Goal: Information Seeking & Learning: Learn about a topic

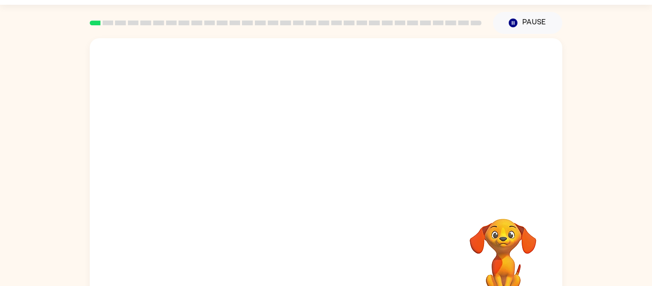
scroll to position [28, 0]
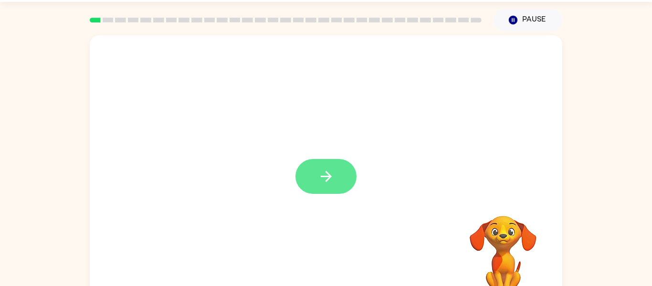
click at [310, 189] on button "button" at bounding box center [326, 176] width 61 height 35
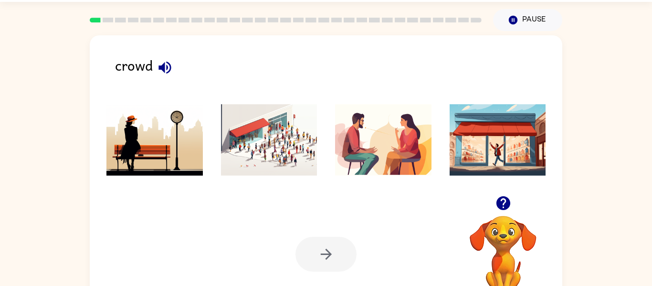
click at [158, 69] on icon "button" at bounding box center [165, 67] width 17 height 17
click at [268, 134] on img at bounding box center [269, 140] width 96 height 72
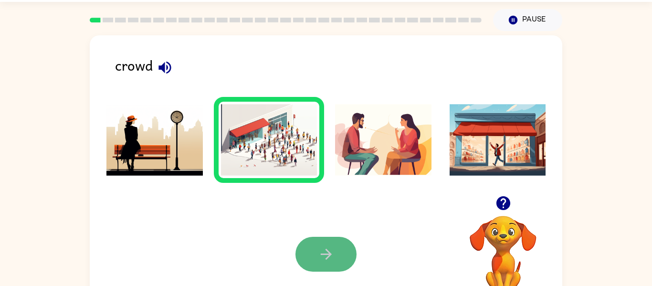
click at [320, 263] on button "button" at bounding box center [326, 254] width 61 height 35
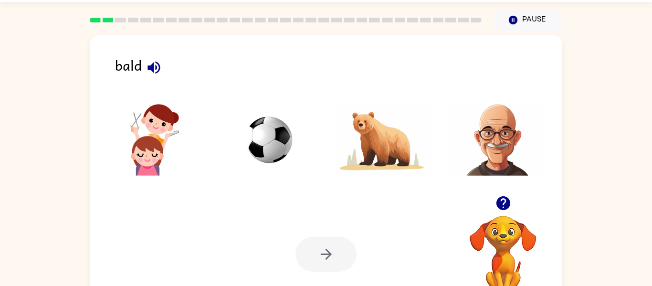
click at [157, 67] on icon "button" at bounding box center [154, 67] width 12 height 12
click at [502, 169] on img at bounding box center [498, 140] width 96 height 72
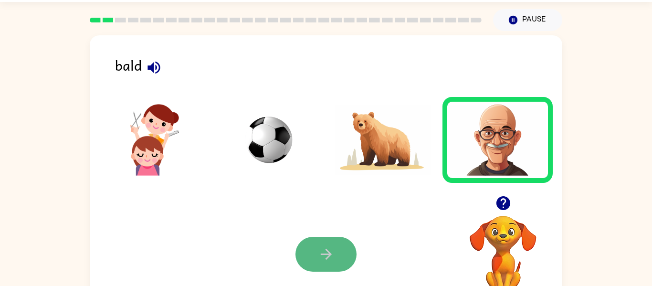
click at [321, 270] on button "button" at bounding box center [326, 254] width 61 height 35
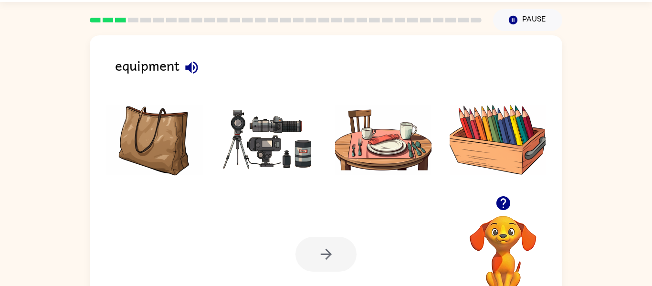
click at [190, 71] on icon "button" at bounding box center [191, 67] width 12 height 12
click at [305, 135] on img at bounding box center [269, 140] width 96 height 72
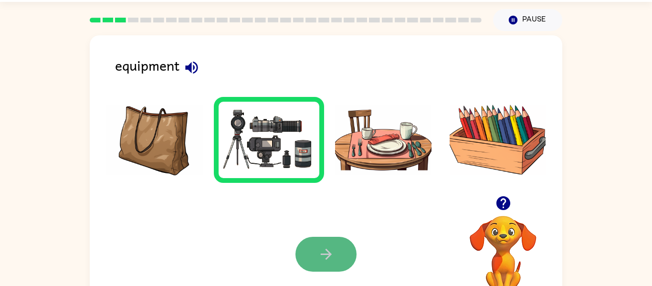
click at [316, 264] on button "button" at bounding box center [326, 254] width 61 height 35
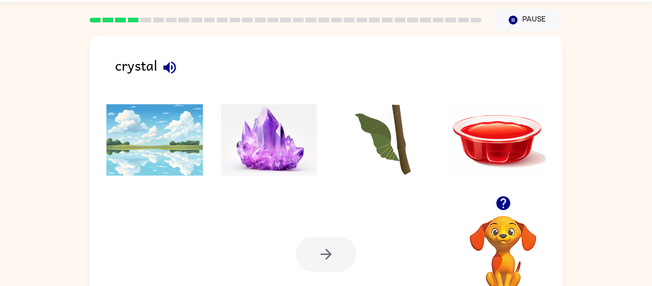
click at [180, 69] on button "button" at bounding box center [170, 67] width 24 height 24
click at [246, 123] on img at bounding box center [269, 140] width 96 height 72
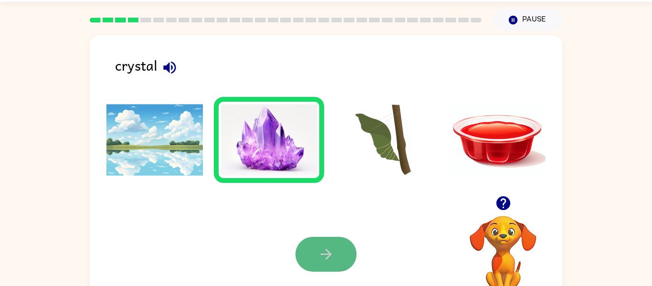
click at [340, 249] on button "button" at bounding box center [326, 254] width 61 height 35
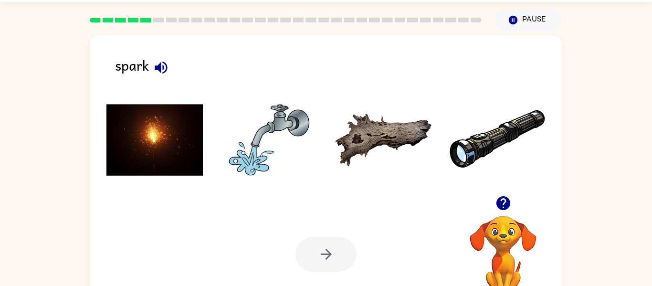
click at [154, 121] on img at bounding box center [155, 140] width 96 height 72
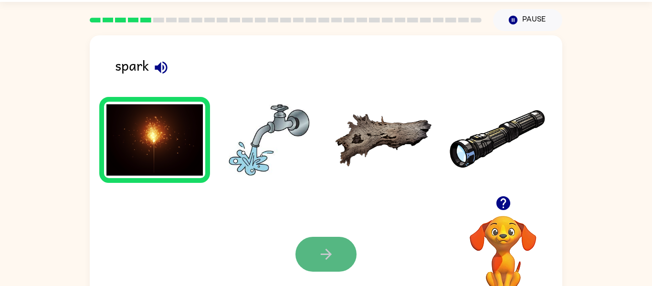
click at [311, 265] on button "button" at bounding box center [326, 254] width 61 height 35
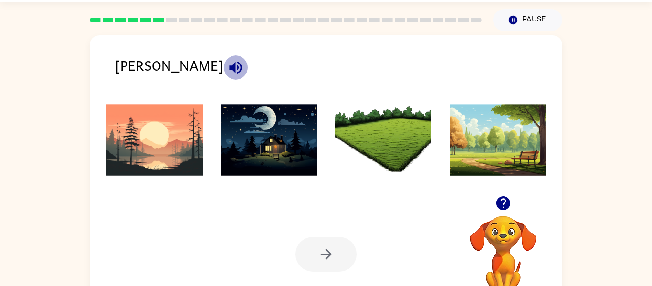
click at [229, 67] on icon "button" at bounding box center [235, 67] width 12 height 12
click at [172, 123] on img at bounding box center [155, 140] width 96 height 72
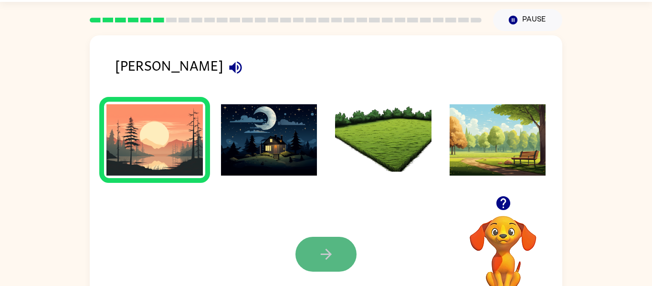
click at [317, 268] on button "button" at bounding box center [326, 254] width 61 height 35
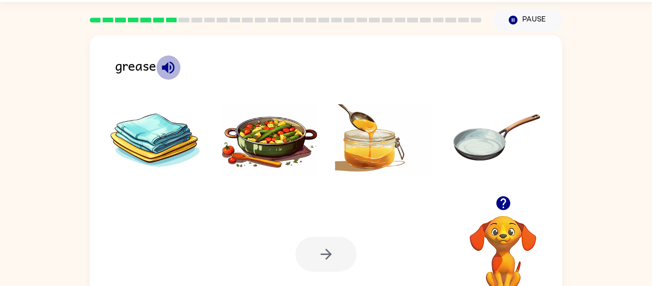
click at [165, 71] on icon "button" at bounding box center [168, 67] width 17 height 17
click at [305, 139] on img at bounding box center [269, 140] width 96 height 72
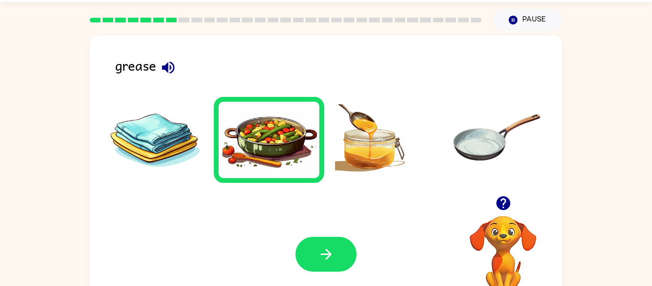
click at [305, 139] on img at bounding box center [269, 140] width 96 height 72
click at [338, 244] on button "button" at bounding box center [326, 254] width 61 height 35
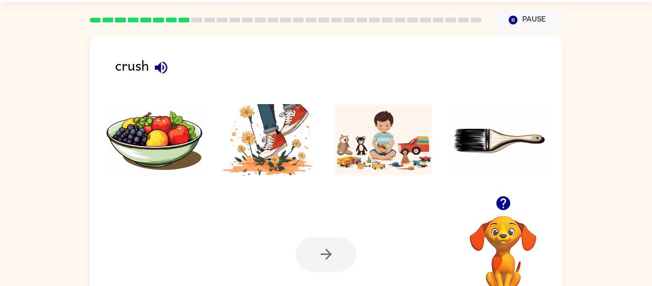
click at [262, 157] on img at bounding box center [269, 140] width 96 height 72
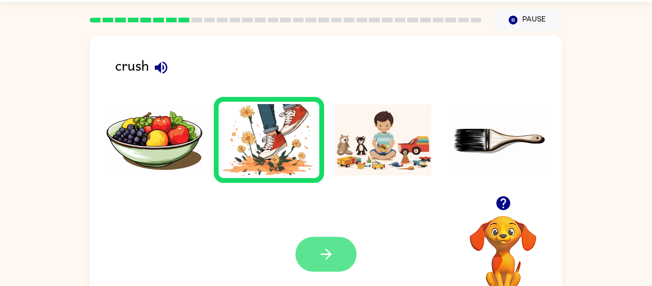
click at [317, 257] on button "button" at bounding box center [326, 254] width 61 height 35
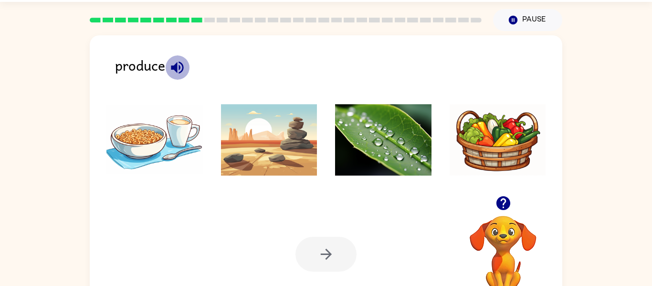
click at [178, 68] on icon "button" at bounding box center [177, 67] width 17 height 17
click at [394, 178] on li at bounding box center [383, 140] width 111 height 86
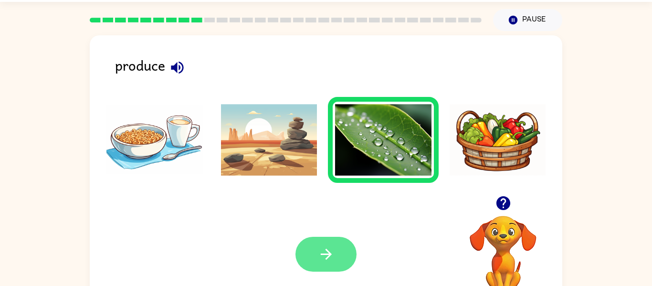
click at [341, 257] on button "button" at bounding box center [326, 254] width 61 height 35
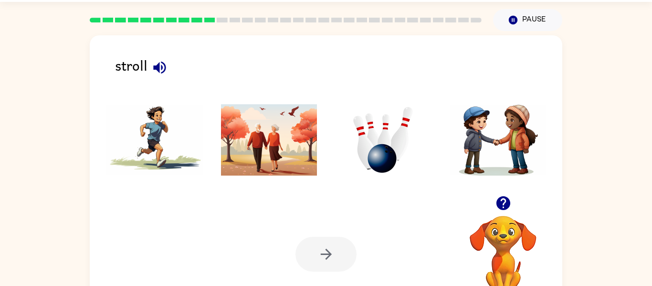
click at [203, 70] on div "stroll" at bounding box center [339, 69] width 448 height 30
click at [160, 69] on icon "button" at bounding box center [159, 67] width 17 height 17
click at [259, 120] on img at bounding box center [269, 140] width 96 height 72
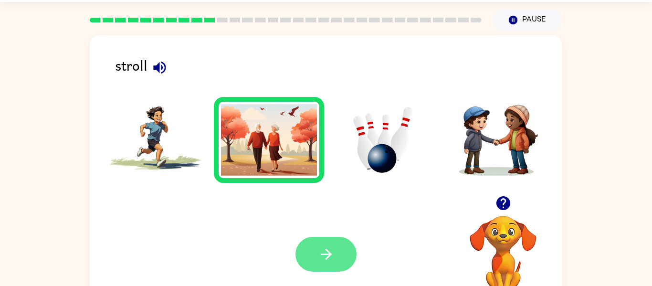
click at [323, 251] on icon "button" at bounding box center [326, 254] width 17 height 17
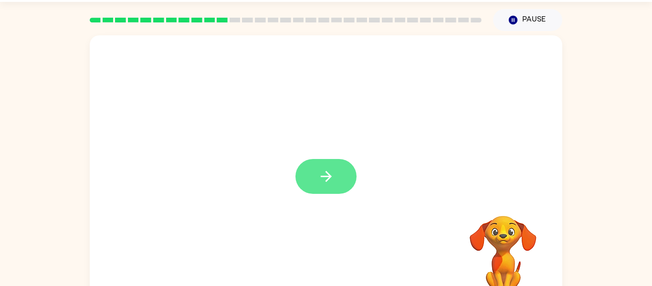
click at [331, 180] on icon "button" at bounding box center [326, 176] width 17 height 17
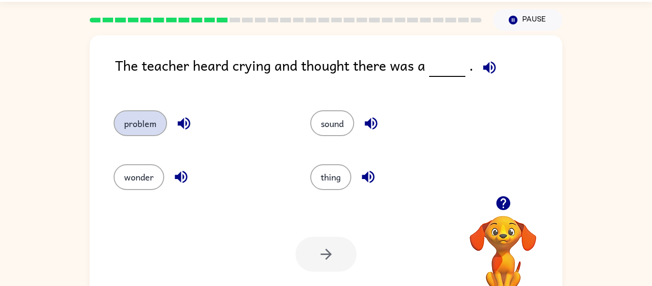
click at [122, 122] on button "problem" at bounding box center [140, 123] width 53 height 26
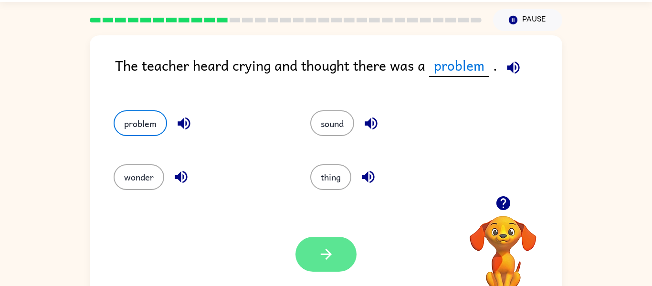
click at [340, 252] on button "button" at bounding box center [326, 254] width 61 height 35
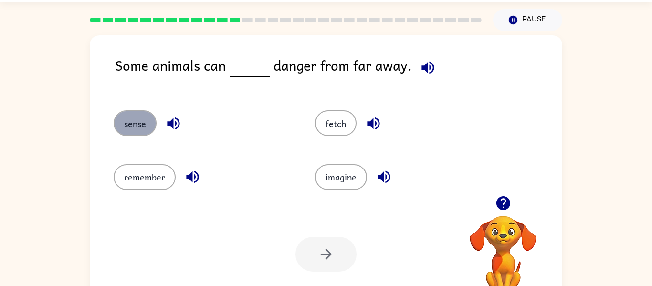
click at [141, 118] on button "sense" at bounding box center [135, 123] width 43 height 26
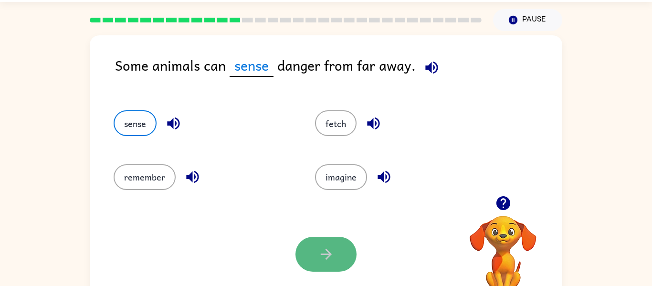
click at [332, 258] on icon "button" at bounding box center [326, 254] width 17 height 17
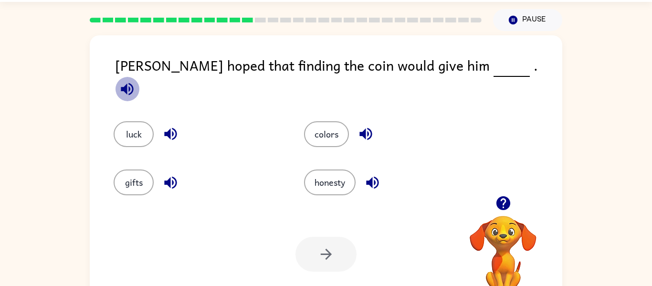
click at [136, 81] on icon "button" at bounding box center [127, 89] width 17 height 17
click at [135, 121] on button "luck" at bounding box center [134, 134] width 40 height 26
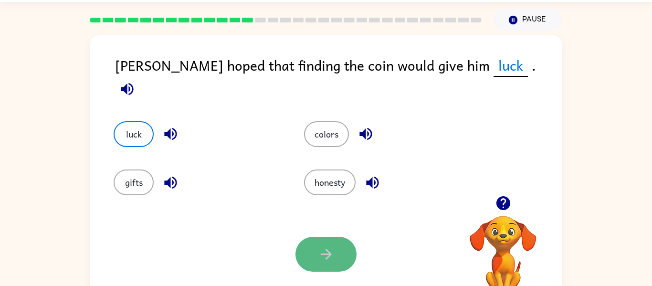
click at [314, 245] on button "button" at bounding box center [326, 254] width 61 height 35
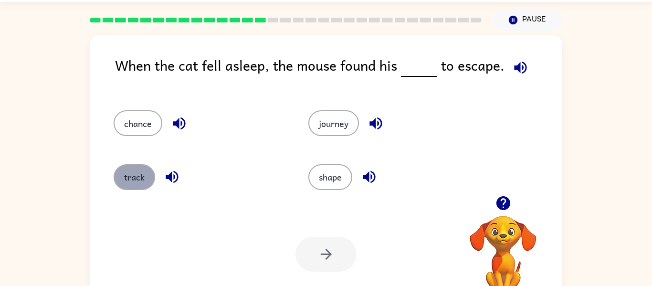
click at [139, 181] on button "track" at bounding box center [135, 177] width 42 height 26
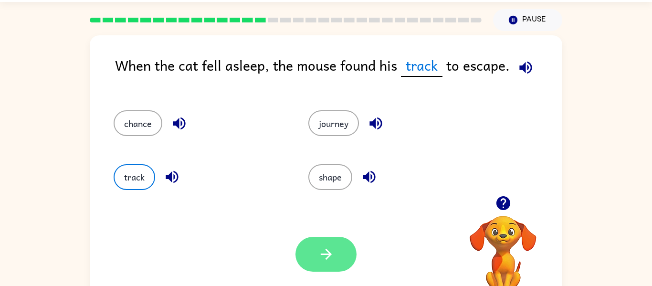
click at [323, 252] on icon "button" at bounding box center [326, 254] width 17 height 17
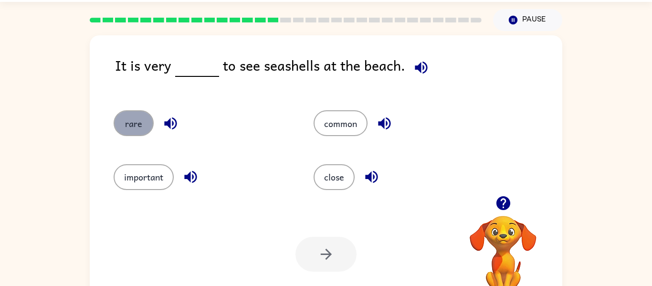
click at [118, 115] on button "rare" at bounding box center [134, 123] width 40 height 26
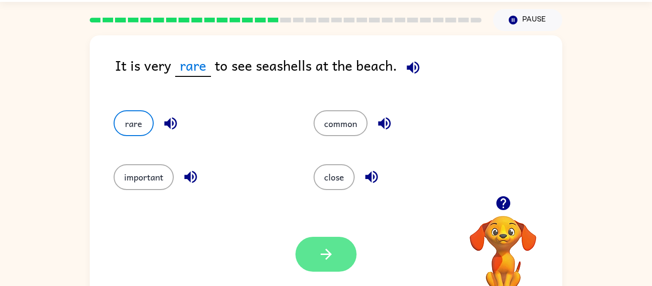
click at [312, 247] on button "button" at bounding box center [326, 254] width 61 height 35
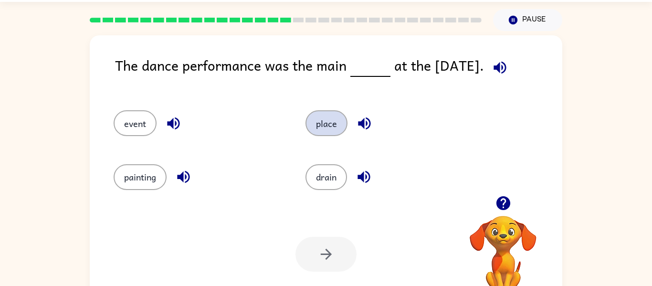
click at [326, 132] on button "place" at bounding box center [327, 123] width 42 height 26
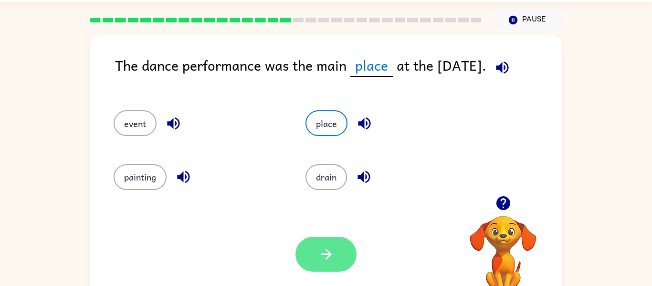
click at [340, 264] on button "button" at bounding box center [326, 254] width 61 height 35
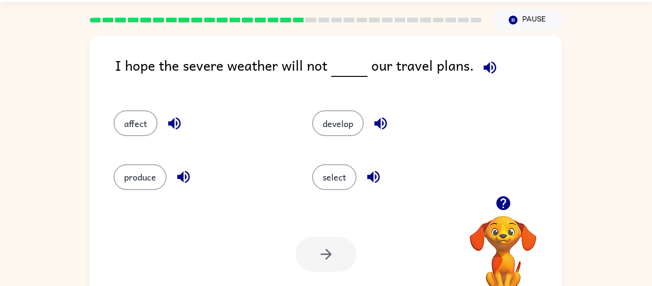
click at [345, 266] on div at bounding box center [326, 254] width 61 height 35
click at [345, 126] on button "develop" at bounding box center [338, 123] width 52 height 26
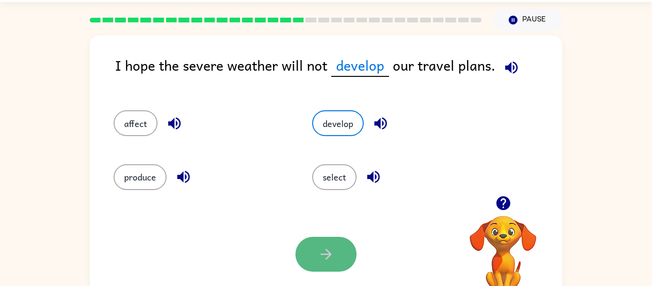
click at [342, 245] on button "button" at bounding box center [326, 254] width 61 height 35
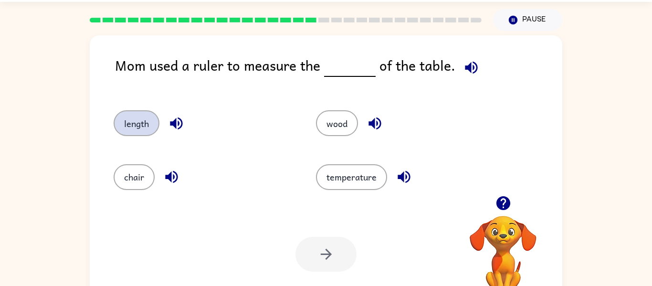
click at [126, 112] on button "length" at bounding box center [137, 123] width 46 height 26
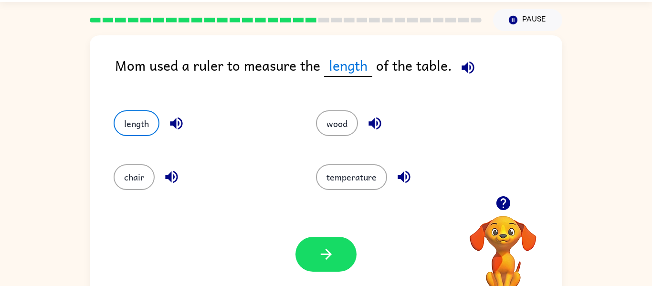
click at [308, 274] on div "Your browser must support playing .mp4 files to use Literably. Please try using…" at bounding box center [326, 254] width 473 height 107
click at [316, 234] on div "Your browser must support playing .mp4 files to use Literably. Please try using…" at bounding box center [326, 254] width 473 height 107
click at [337, 267] on button "button" at bounding box center [326, 254] width 61 height 35
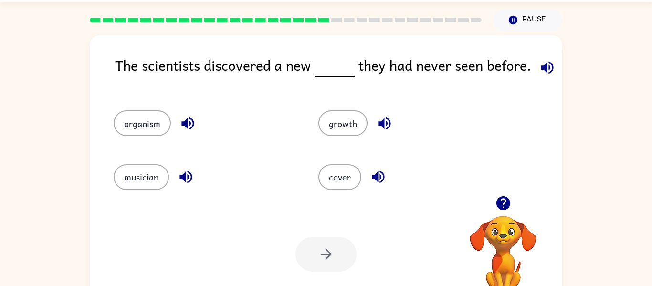
click at [342, 145] on div "growth" at bounding box center [402, 118] width 205 height 53
click at [328, 125] on button "growth" at bounding box center [343, 123] width 49 height 26
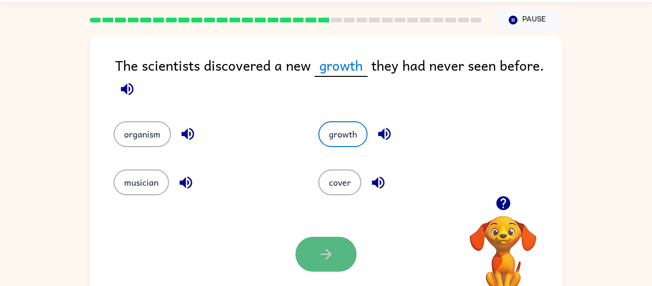
click at [312, 251] on button "button" at bounding box center [326, 254] width 61 height 35
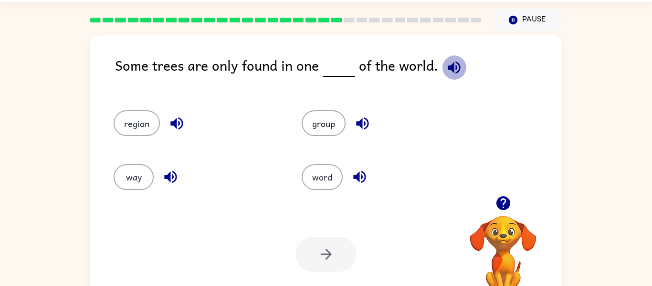
click at [448, 67] on icon "button" at bounding box center [454, 67] width 12 height 12
click at [135, 176] on button "way" at bounding box center [134, 177] width 40 height 26
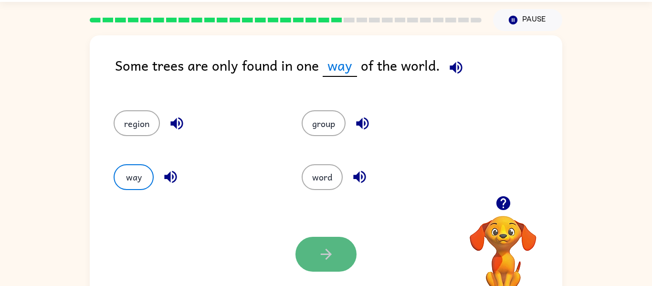
click at [328, 241] on button "button" at bounding box center [326, 254] width 61 height 35
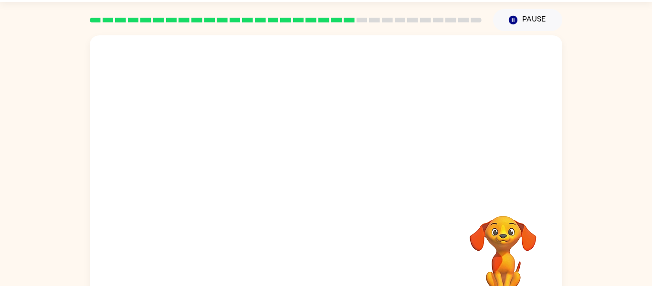
click at [291, 134] on video "Your browser must support playing .mp4 files to use Literably. Please try using…" at bounding box center [326, 115] width 473 height 160
click at [324, 190] on button "button" at bounding box center [326, 176] width 61 height 35
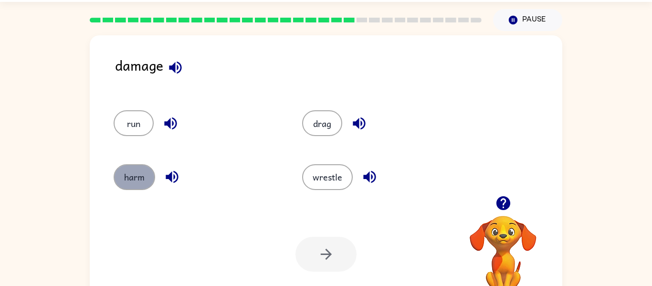
click at [144, 187] on button "harm" at bounding box center [135, 177] width 42 height 26
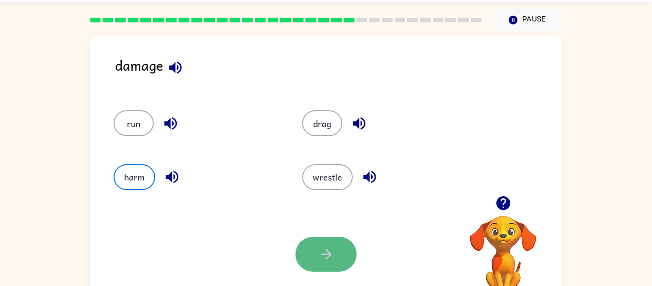
click at [339, 247] on button "button" at bounding box center [326, 254] width 61 height 35
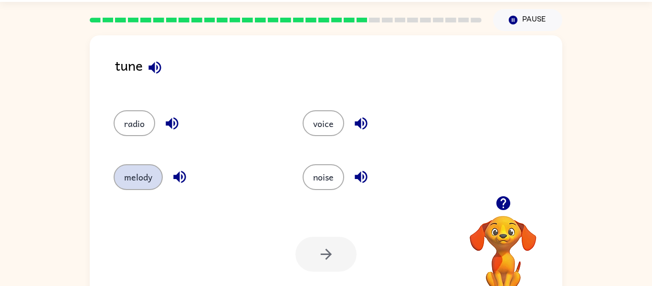
click at [132, 167] on button "melody" at bounding box center [138, 177] width 49 height 26
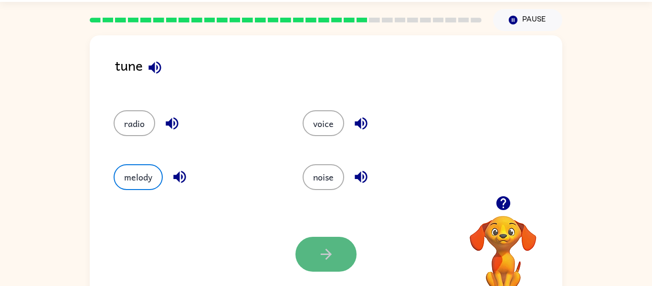
click at [305, 249] on button "button" at bounding box center [326, 254] width 61 height 35
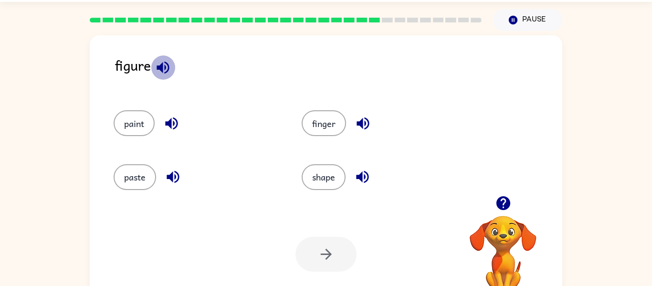
click at [160, 70] on icon "button" at bounding box center [163, 67] width 12 height 12
click at [169, 124] on icon "button" at bounding box center [171, 123] width 12 height 12
click at [181, 180] on icon "button" at bounding box center [173, 177] width 17 height 17
click at [372, 173] on button "button" at bounding box center [363, 177] width 24 height 24
click at [369, 125] on icon "button" at bounding box center [363, 123] width 12 height 12
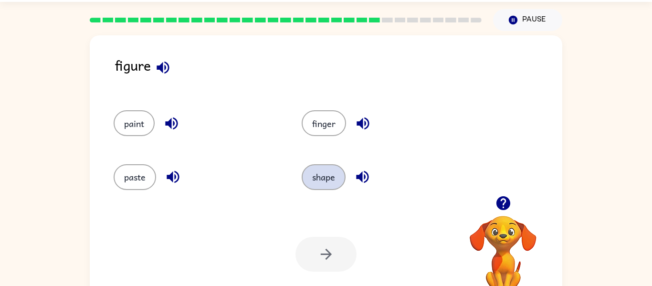
click at [319, 178] on button "shape" at bounding box center [324, 177] width 44 height 26
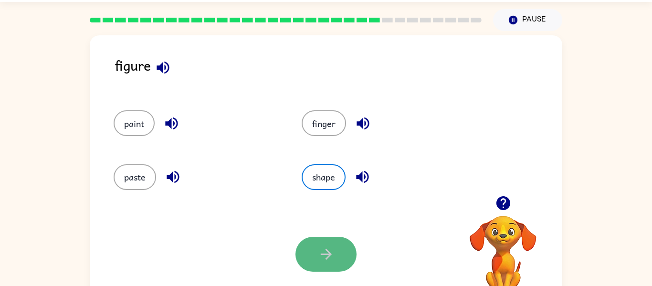
click at [351, 264] on button "button" at bounding box center [326, 254] width 61 height 35
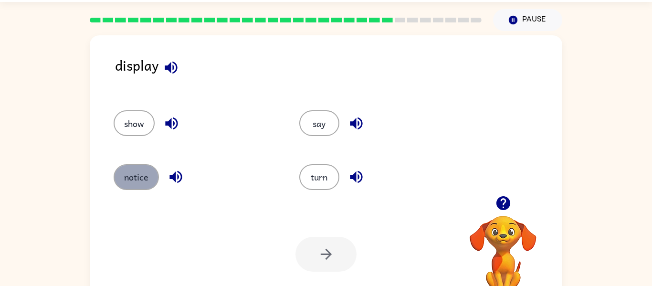
click at [141, 182] on button "notice" at bounding box center [136, 177] width 45 height 26
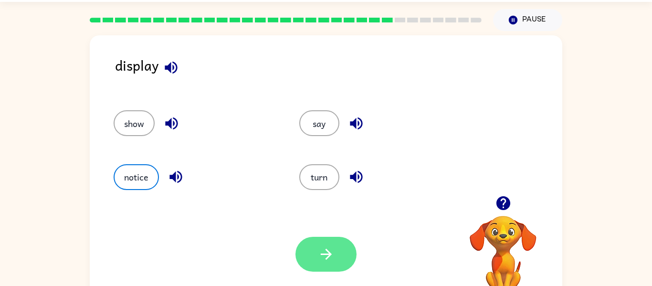
click at [309, 258] on button "button" at bounding box center [326, 254] width 61 height 35
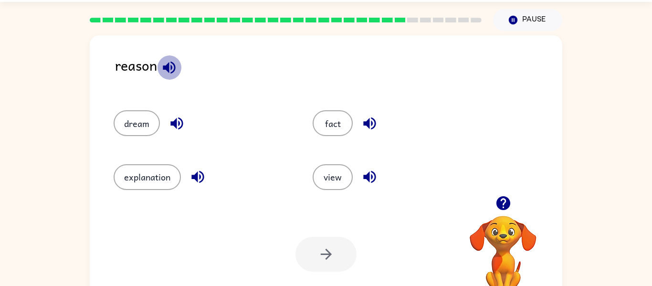
click at [171, 74] on icon "button" at bounding box center [169, 67] width 17 height 17
click at [171, 73] on icon "button" at bounding box center [169, 67] width 17 height 17
click at [161, 171] on button "explanation" at bounding box center [147, 177] width 67 height 26
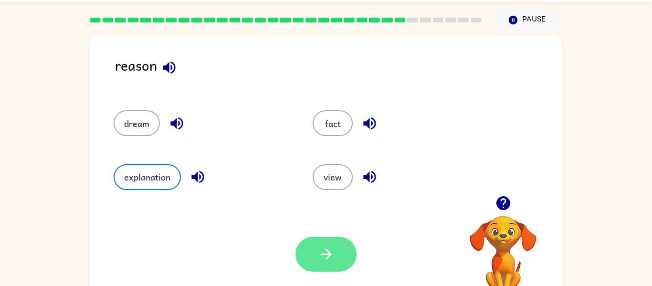
click at [304, 259] on button "button" at bounding box center [326, 254] width 61 height 35
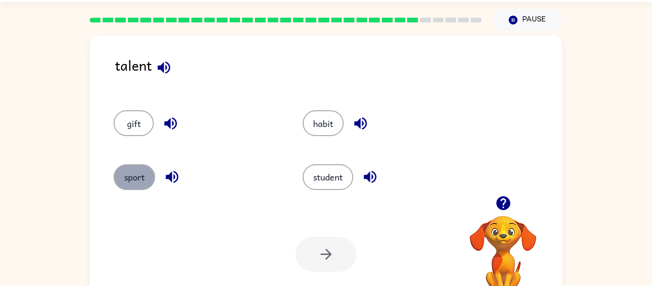
click at [142, 186] on button "sport" at bounding box center [135, 177] width 42 height 26
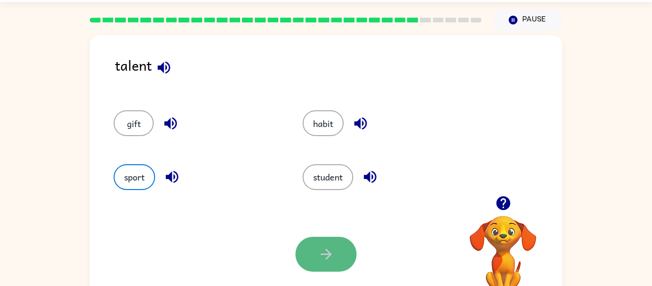
click at [328, 262] on icon "button" at bounding box center [326, 254] width 17 height 17
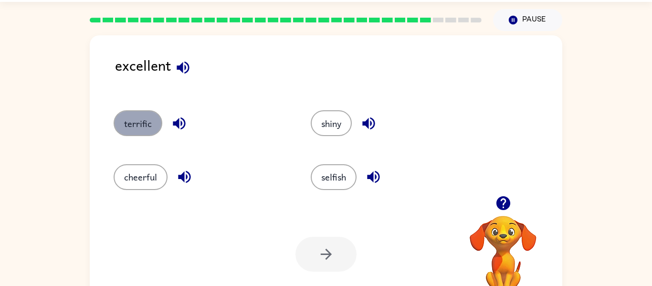
click at [119, 133] on button "terrific" at bounding box center [138, 123] width 49 height 26
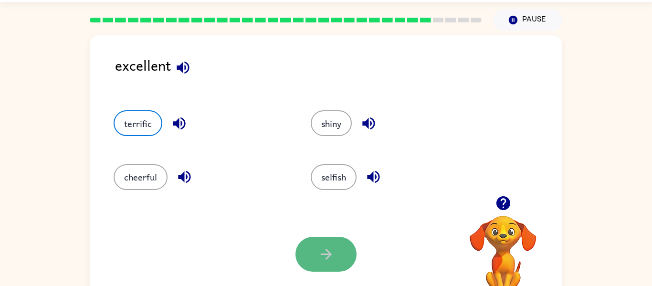
click at [331, 270] on button "button" at bounding box center [326, 254] width 61 height 35
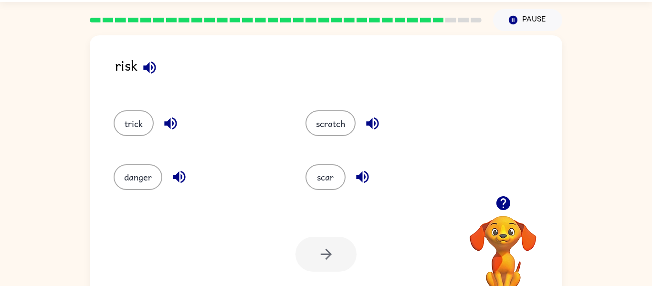
click at [137, 190] on div "danger" at bounding box center [192, 172] width 192 height 53
click at [138, 185] on button "danger" at bounding box center [138, 177] width 49 height 26
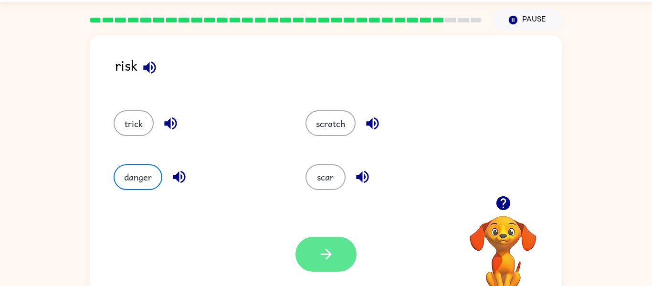
click at [317, 267] on button "button" at bounding box center [326, 254] width 61 height 35
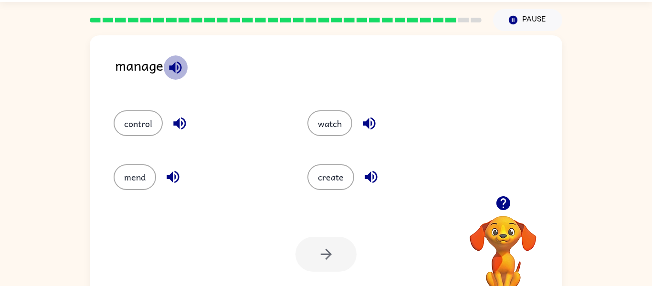
click at [169, 71] on icon "button" at bounding box center [175, 67] width 17 height 17
click at [178, 75] on icon "button" at bounding box center [175, 67] width 17 height 17
click at [120, 167] on button "mend" at bounding box center [135, 177] width 43 height 26
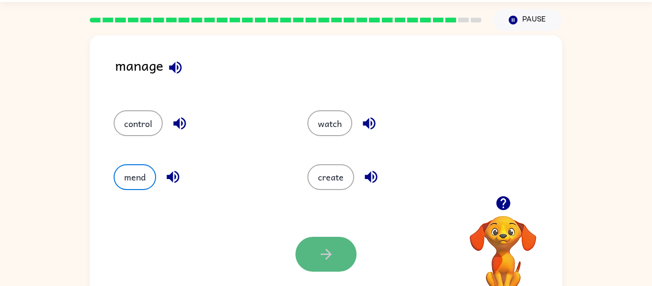
click at [341, 266] on button "button" at bounding box center [326, 254] width 61 height 35
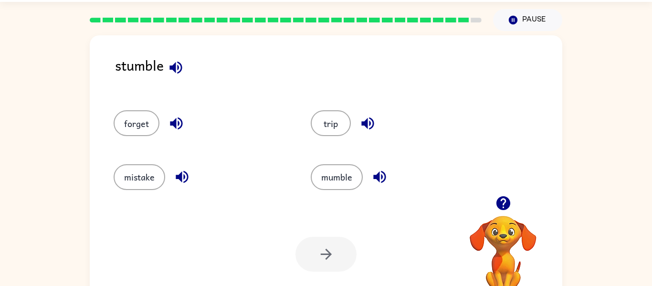
click at [170, 66] on icon "button" at bounding box center [176, 67] width 12 height 12
click at [136, 173] on button "mistake" at bounding box center [140, 177] width 52 height 26
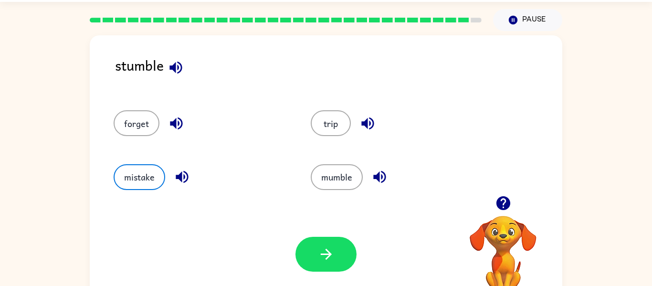
click at [273, 233] on div "Your browser must support playing .mp4 files to use Literably. Please try using…" at bounding box center [326, 254] width 473 height 107
click at [308, 257] on button "button" at bounding box center [326, 254] width 61 height 35
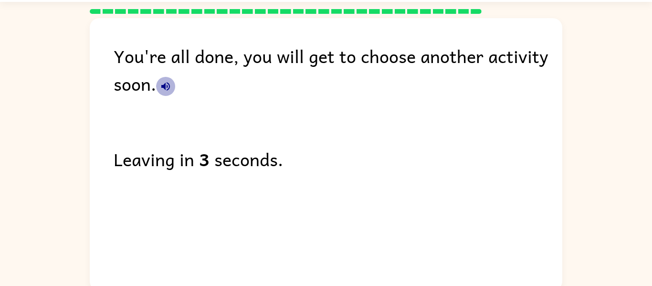
click at [167, 85] on icon "button" at bounding box center [165, 86] width 9 height 9
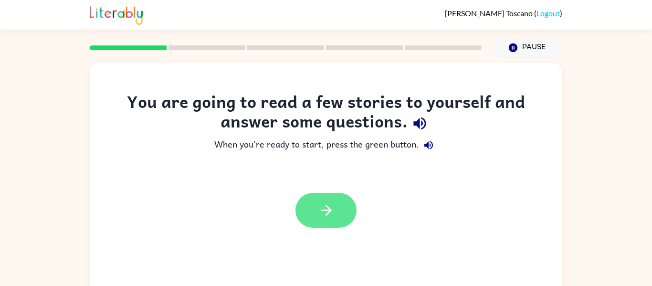
click at [325, 214] on icon "button" at bounding box center [326, 210] width 17 height 17
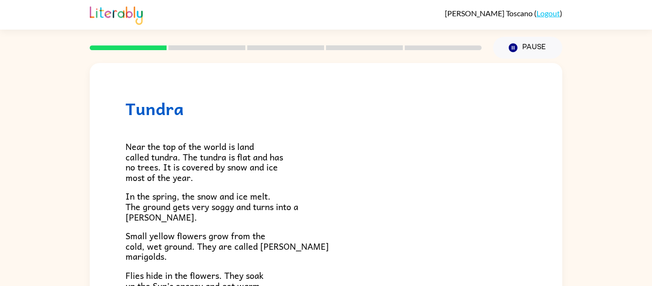
click at [161, 113] on h1 "Tundra" at bounding box center [326, 109] width 401 height 20
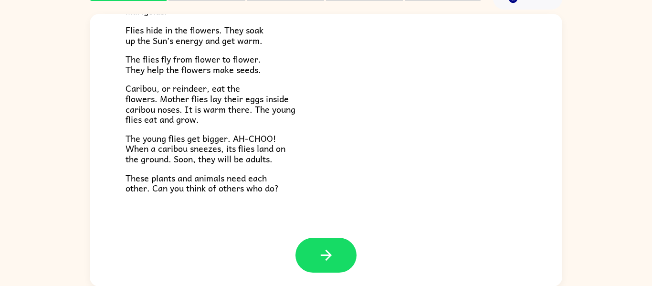
scroll to position [50, 0]
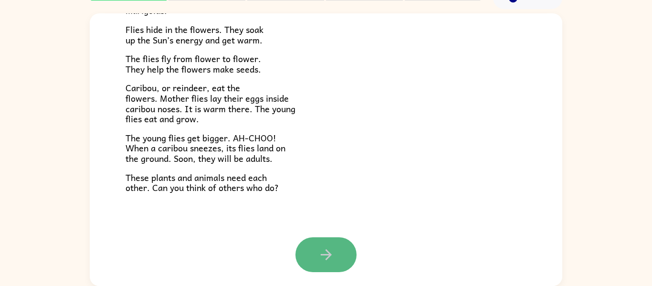
click at [312, 252] on button "button" at bounding box center [326, 254] width 61 height 35
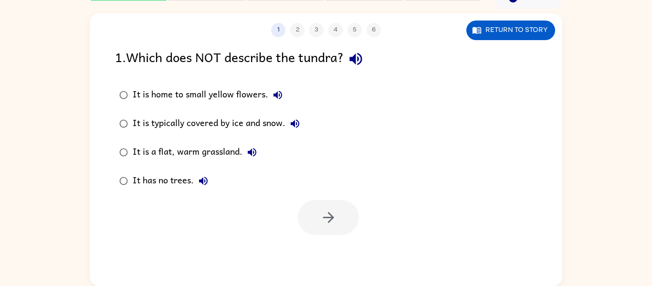
scroll to position [0, 0]
click at [363, 61] on icon "button" at bounding box center [356, 59] width 17 height 17
click at [274, 96] on icon "button" at bounding box center [277, 94] width 11 height 11
click at [296, 128] on icon "button" at bounding box center [294, 123] width 11 height 11
click at [254, 149] on icon "button" at bounding box center [252, 152] width 9 height 9
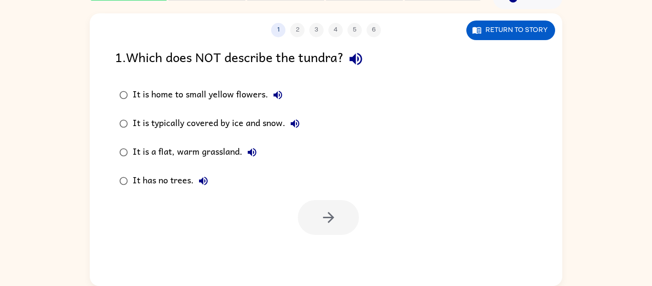
click at [199, 184] on icon "button" at bounding box center [203, 180] width 11 height 11
click at [336, 219] on icon "button" at bounding box center [328, 217] width 17 height 17
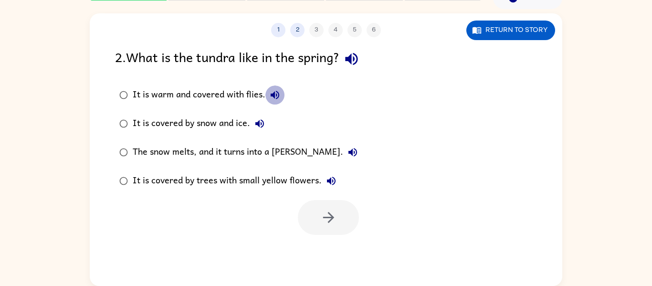
click at [266, 94] on button "It is warm and covered with flies." at bounding box center [275, 94] width 19 height 19
click at [360, 61] on icon "button" at bounding box center [351, 59] width 17 height 17
click at [279, 96] on icon "button" at bounding box center [274, 94] width 11 height 11
click at [259, 129] on button "It is covered by snow and ice." at bounding box center [259, 123] width 19 height 19
click at [347, 150] on icon "button" at bounding box center [352, 152] width 11 height 11
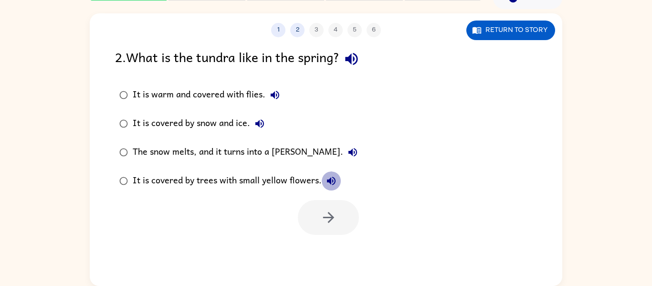
click at [331, 186] on icon "button" at bounding box center [331, 180] width 11 height 11
click at [349, 150] on icon "button" at bounding box center [353, 152] width 9 height 9
click at [148, 150] on div "The snow melts, and it turns into a [PERSON_NAME]." at bounding box center [248, 152] width 230 height 19
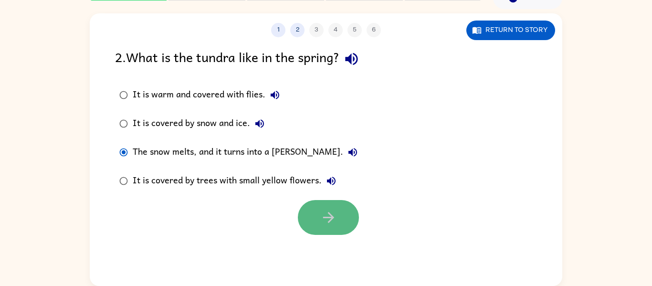
click at [335, 232] on button "button" at bounding box center [328, 217] width 61 height 35
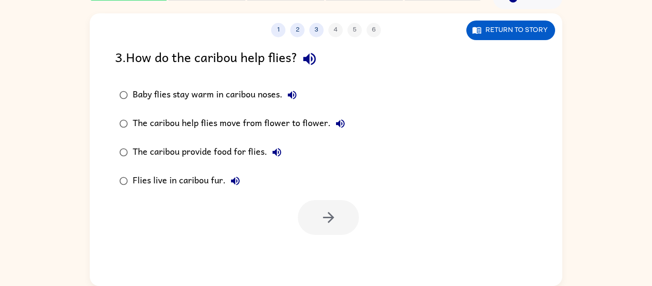
click at [321, 221] on div at bounding box center [328, 217] width 61 height 35
click at [308, 64] on icon "button" at bounding box center [309, 59] width 17 height 17
click at [290, 97] on icon "button" at bounding box center [292, 94] width 11 height 11
click at [342, 127] on icon "button" at bounding box center [340, 123] width 11 height 11
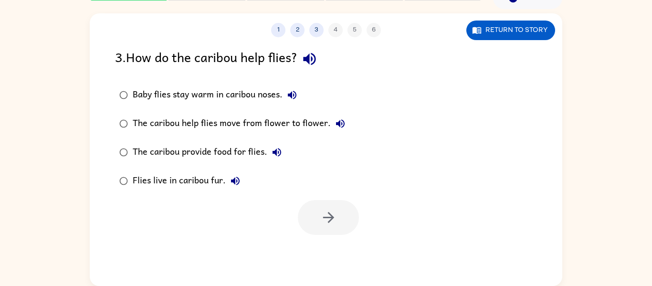
click at [277, 152] on icon "button" at bounding box center [277, 152] width 9 height 9
click at [236, 182] on icon "button" at bounding box center [235, 181] width 9 height 9
click at [329, 218] on icon "button" at bounding box center [328, 217] width 17 height 17
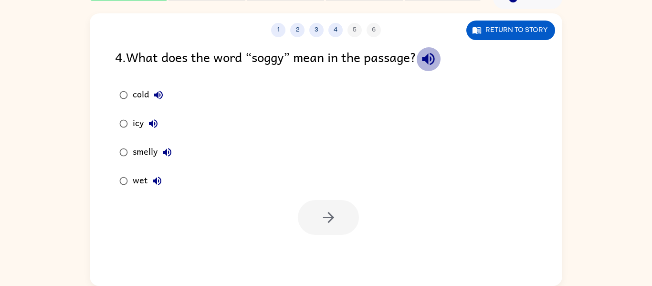
click at [431, 59] on icon "button" at bounding box center [428, 59] width 12 height 12
click at [154, 95] on icon "button" at bounding box center [158, 94] width 11 height 11
click at [154, 120] on icon "button" at bounding box center [153, 123] width 11 height 11
click at [169, 159] on button "smelly" at bounding box center [167, 152] width 19 height 19
click at [160, 176] on icon "button" at bounding box center [156, 180] width 11 height 11
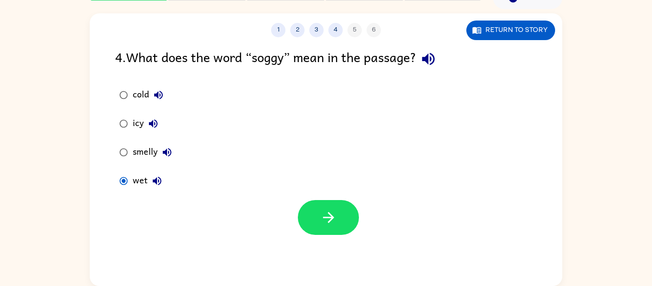
click at [259, 249] on div "1 2 3 4 5 6 Return to story 4 . What does the word “soggy” mean in the passage?…" at bounding box center [326, 149] width 473 height 273
click at [350, 217] on button "button" at bounding box center [328, 217] width 61 height 35
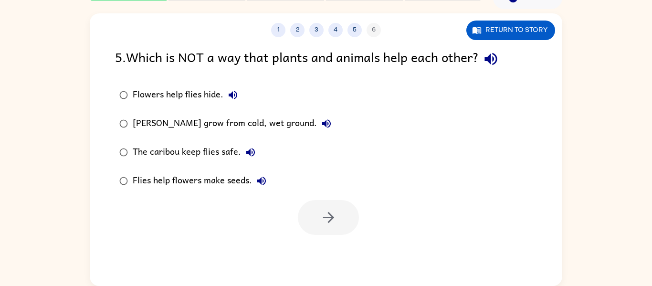
click at [492, 58] on icon "button" at bounding box center [491, 59] width 12 height 12
click at [235, 91] on icon "button" at bounding box center [232, 94] width 11 height 11
click at [322, 124] on icon "button" at bounding box center [326, 123] width 9 height 9
click at [248, 149] on icon "button" at bounding box center [250, 152] width 11 height 11
click at [257, 180] on icon "button" at bounding box center [261, 181] width 9 height 9
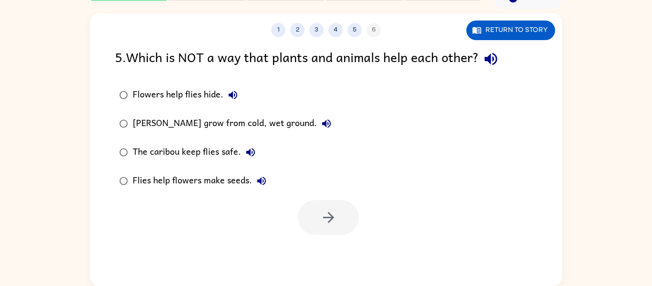
click at [322, 124] on icon "button" at bounding box center [326, 123] width 9 height 9
click at [161, 126] on div "[PERSON_NAME] grow from cold, wet ground." at bounding box center [234, 123] width 203 height 19
click at [324, 218] on icon "button" at bounding box center [328, 217] width 17 height 17
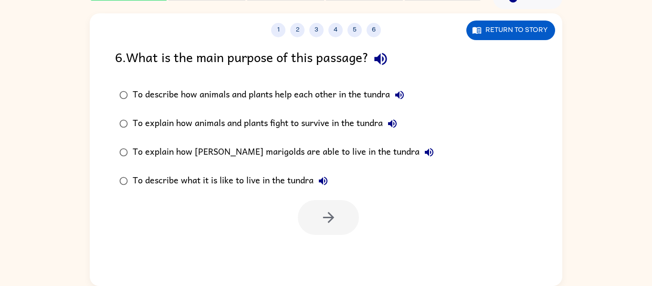
click at [384, 62] on icon "button" at bounding box center [380, 59] width 12 height 12
click at [401, 101] on button "To describe how animals and plants help each other in the tundra" at bounding box center [399, 94] width 19 height 19
click at [396, 126] on icon "button" at bounding box center [392, 123] width 11 height 11
click at [424, 150] on icon "button" at bounding box center [429, 152] width 11 height 11
click at [315, 185] on button "To describe what it is like to live in the tundra" at bounding box center [323, 180] width 19 height 19
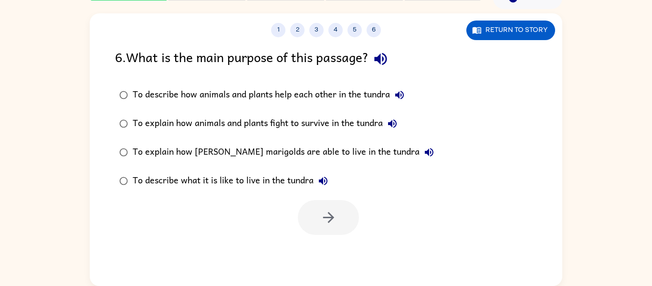
click at [406, 92] on icon "button" at bounding box center [399, 94] width 11 height 11
click at [313, 205] on button "button" at bounding box center [328, 217] width 61 height 35
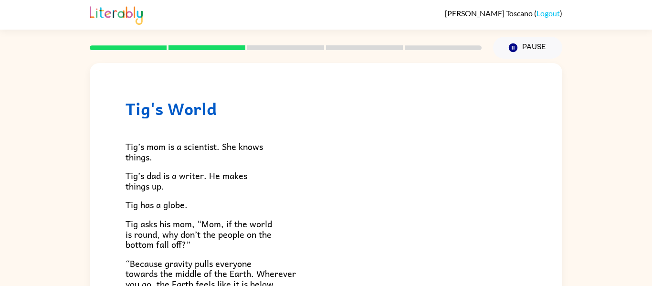
click at [293, 183] on p "Tig’s dad is a writer. He makes things up." at bounding box center [326, 181] width 401 height 21
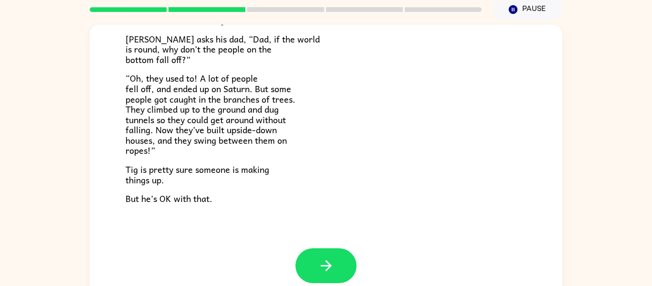
scroll to position [50, 0]
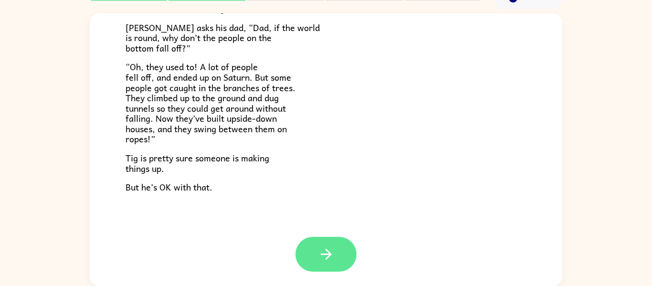
click at [308, 241] on button "button" at bounding box center [326, 254] width 61 height 35
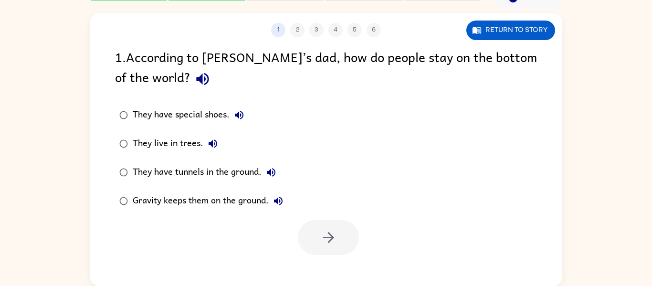
scroll to position [0, 0]
click at [196, 82] on icon "button" at bounding box center [202, 79] width 12 height 12
click at [238, 112] on icon "button" at bounding box center [239, 114] width 11 height 11
click at [209, 143] on icon "button" at bounding box center [213, 143] width 9 height 9
click at [272, 175] on icon "button" at bounding box center [271, 172] width 9 height 9
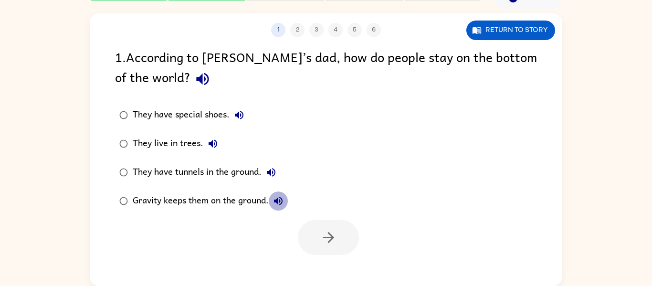
click at [280, 203] on icon "button" at bounding box center [278, 200] width 11 height 11
